Goal: Task Accomplishment & Management: Use online tool/utility

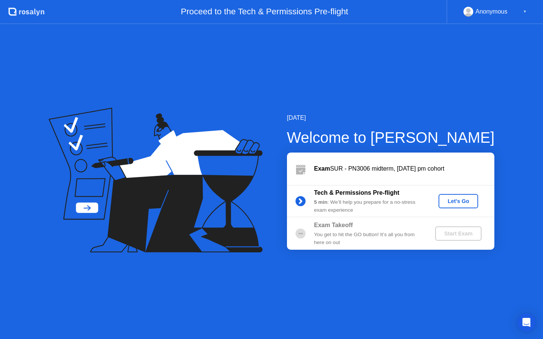
click at [467, 202] on div "Let's Go" at bounding box center [458, 201] width 34 height 6
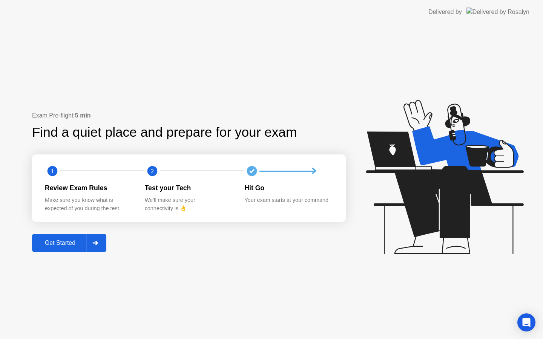
click at [70, 241] on div "Get Started" at bounding box center [60, 243] width 52 height 7
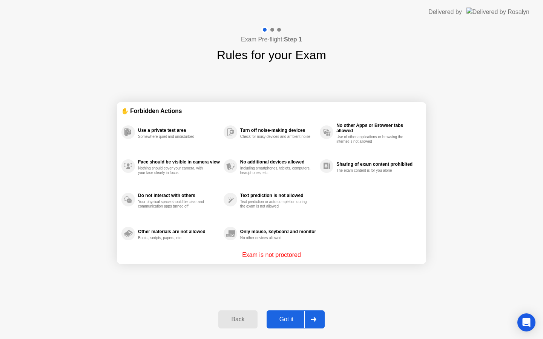
click at [289, 319] on div "Got it" at bounding box center [286, 319] width 35 height 7
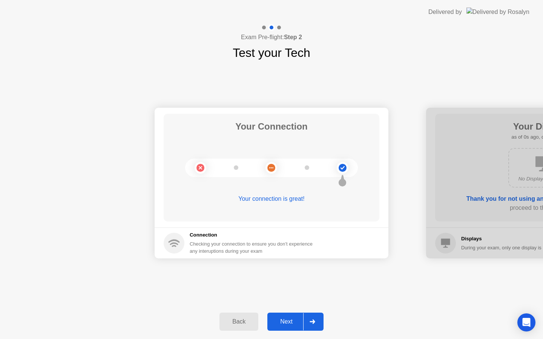
click at [288, 323] on div "Next" at bounding box center [287, 322] width 34 height 7
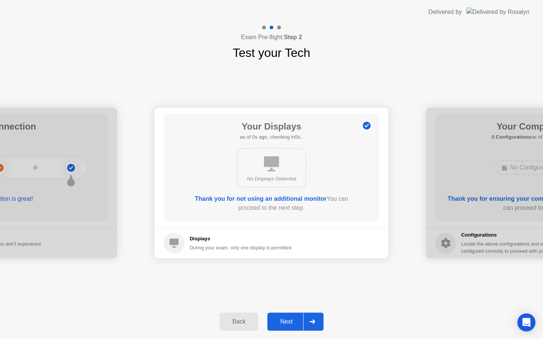
click at [288, 323] on div "Next" at bounding box center [287, 322] width 34 height 7
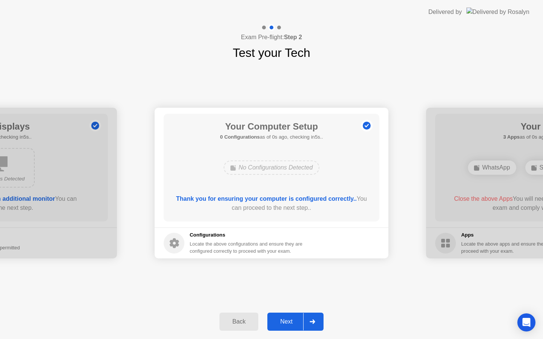
click at [288, 323] on div "Next" at bounding box center [287, 322] width 34 height 7
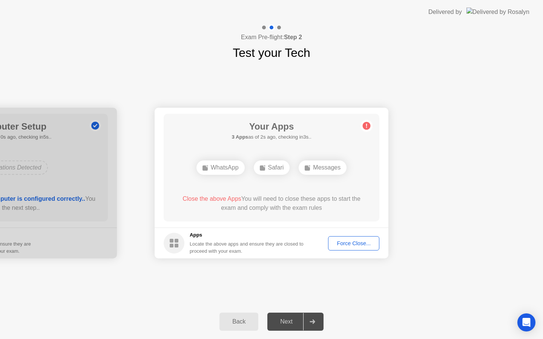
click at [346, 240] on div "Force Close..." at bounding box center [354, 243] width 46 height 6
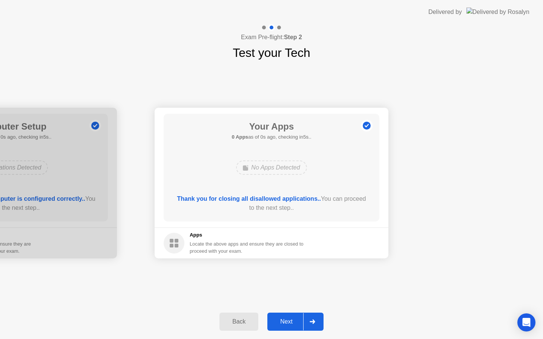
click at [284, 325] on div "Next" at bounding box center [287, 322] width 34 height 7
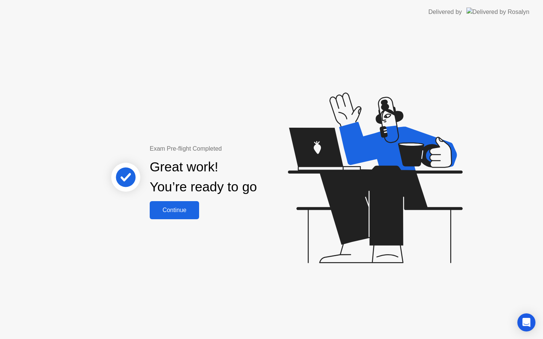
click at [167, 213] on div "Continue" at bounding box center [174, 210] width 45 height 7
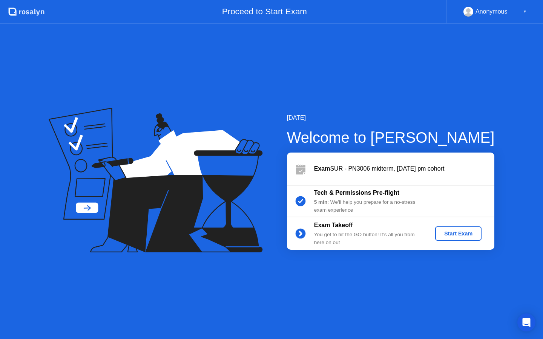
click at [455, 236] on div "Start Exam" at bounding box center [458, 234] width 40 height 6
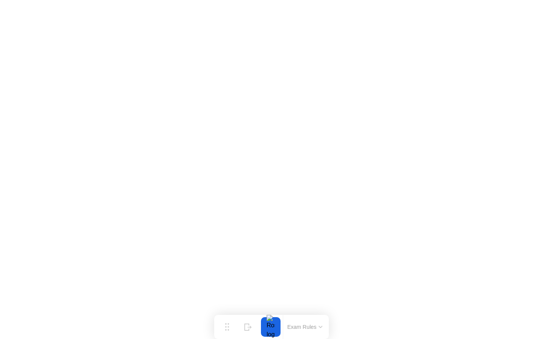
click at [317, 326] on button "Exam Rules" at bounding box center [305, 327] width 40 height 7
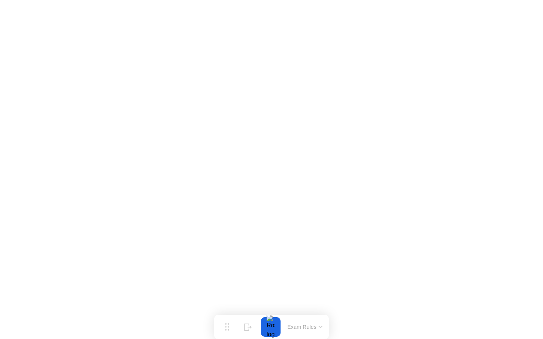
click at [321, 327] on icon at bounding box center [320, 327] width 3 height 2
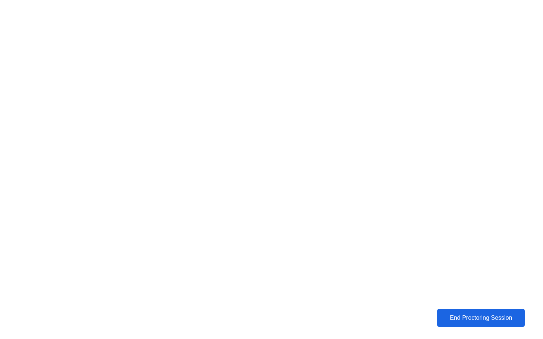
click at [467, 318] on div "End Proctoring Session" at bounding box center [481, 318] width 84 height 7
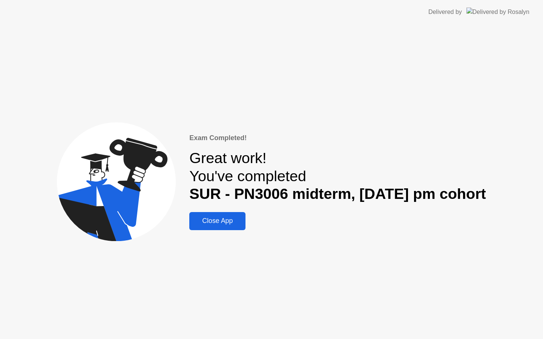
click at [193, 232] on div "Exam Completed! Great work! You've completed SUR - PN3006 midterm, [DATE] pm co…" at bounding box center [271, 181] width 543 height 315
click at [207, 218] on div "Close App" at bounding box center [217, 221] width 52 height 8
